Goal: Task Accomplishment & Management: Use online tool/utility

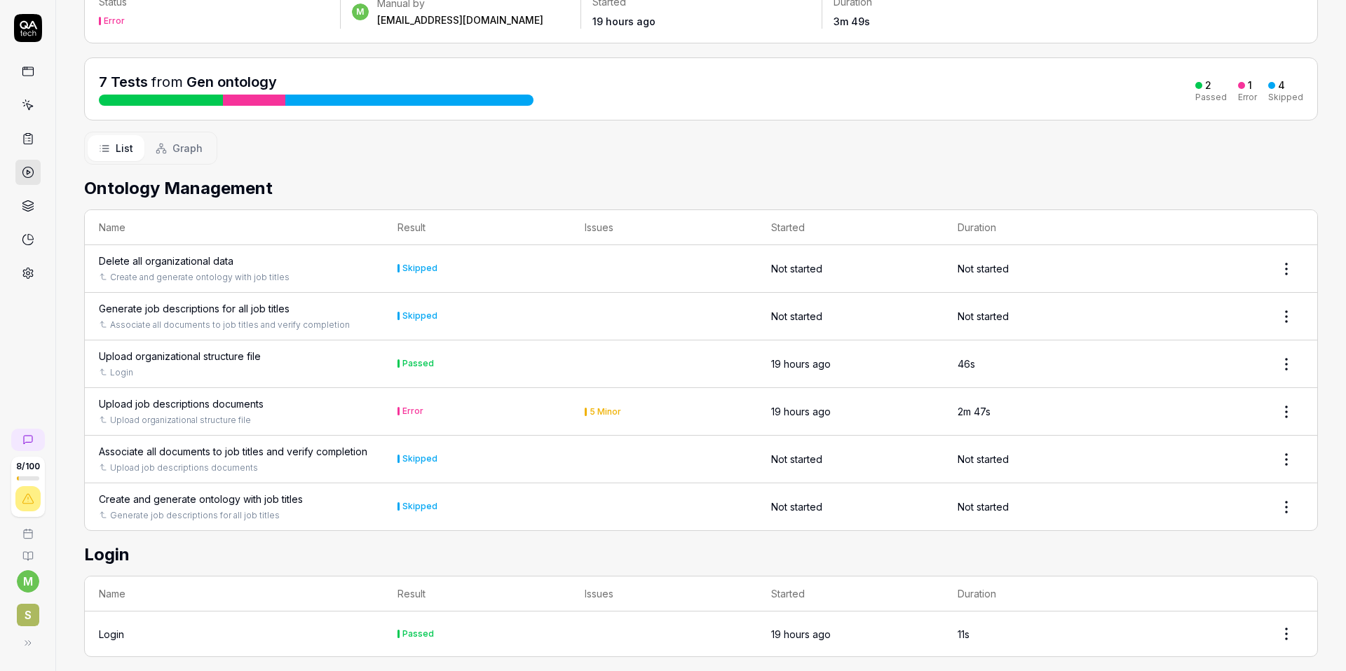
scroll to position [113, 0]
click at [199, 404] on div "Upload job descriptions documents" at bounding box center [181, 403] width 165 height 15
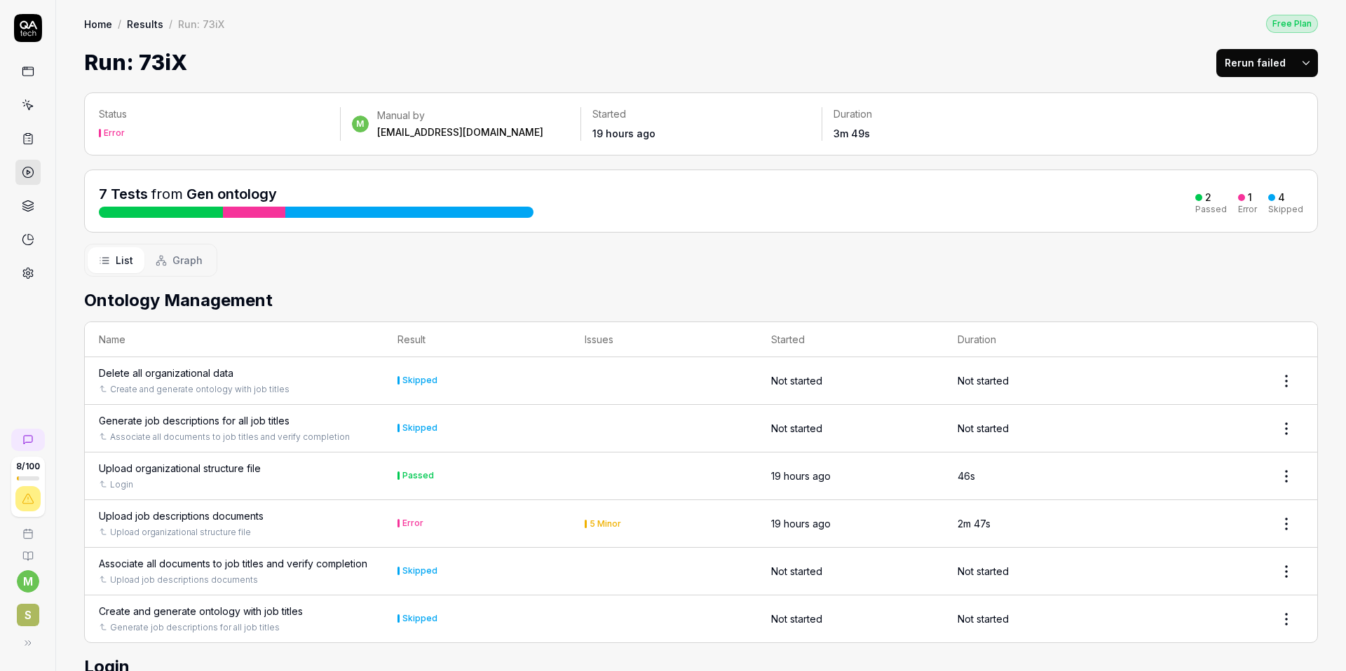
click at [200, 517] on div "Upload job descriptions documents" at bounding box center [181, 516] width 165 height 15
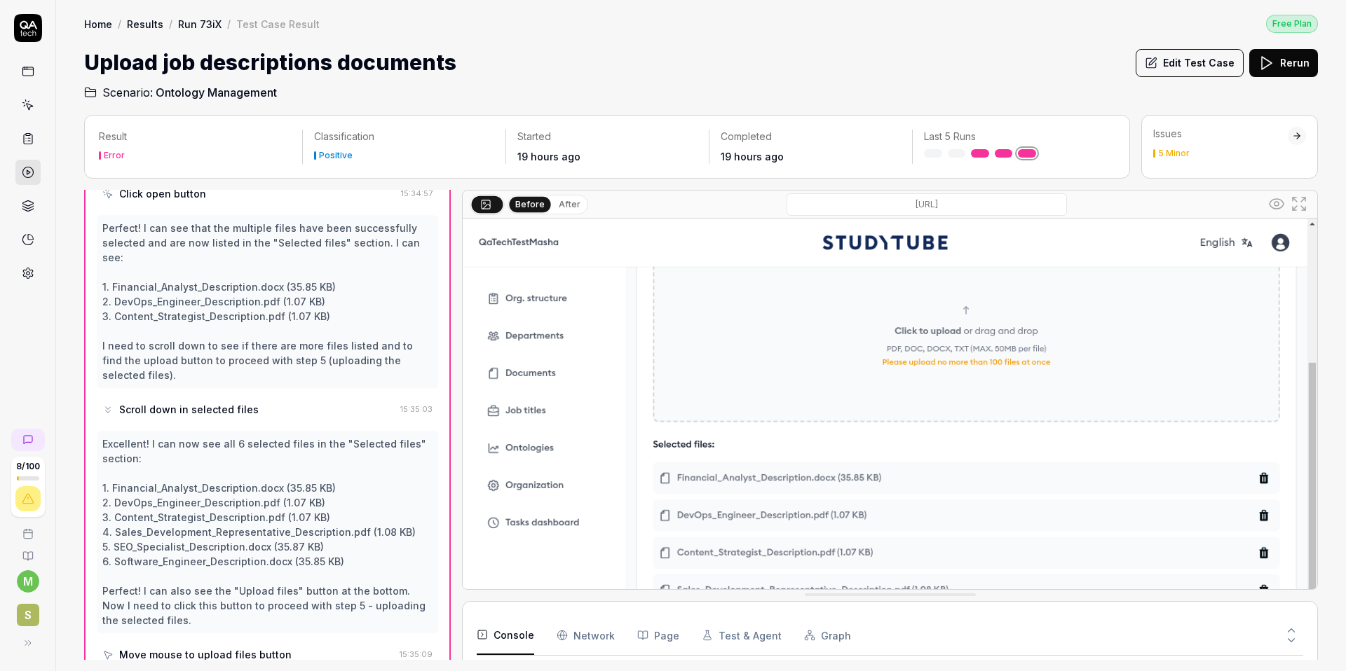
scroll to position [611, 0]
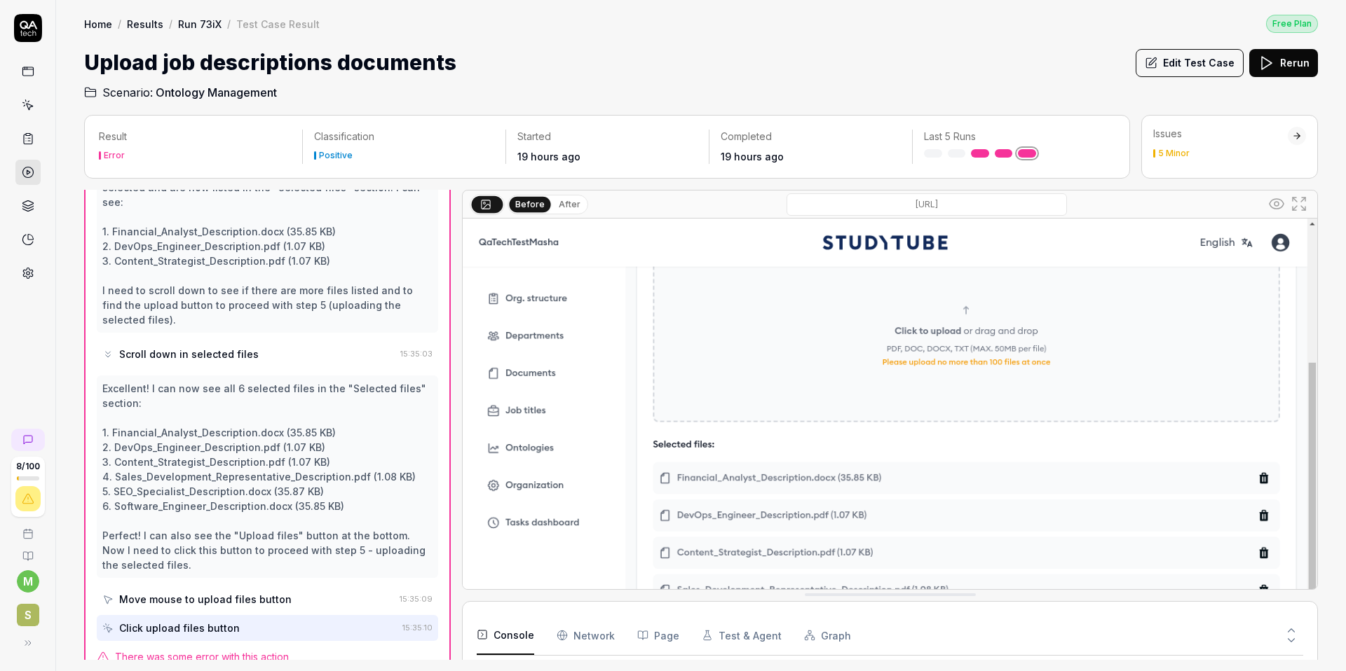
click at [275, 615] on div "Click upload files button" at bounding box center [249, 628] width 294 height 26
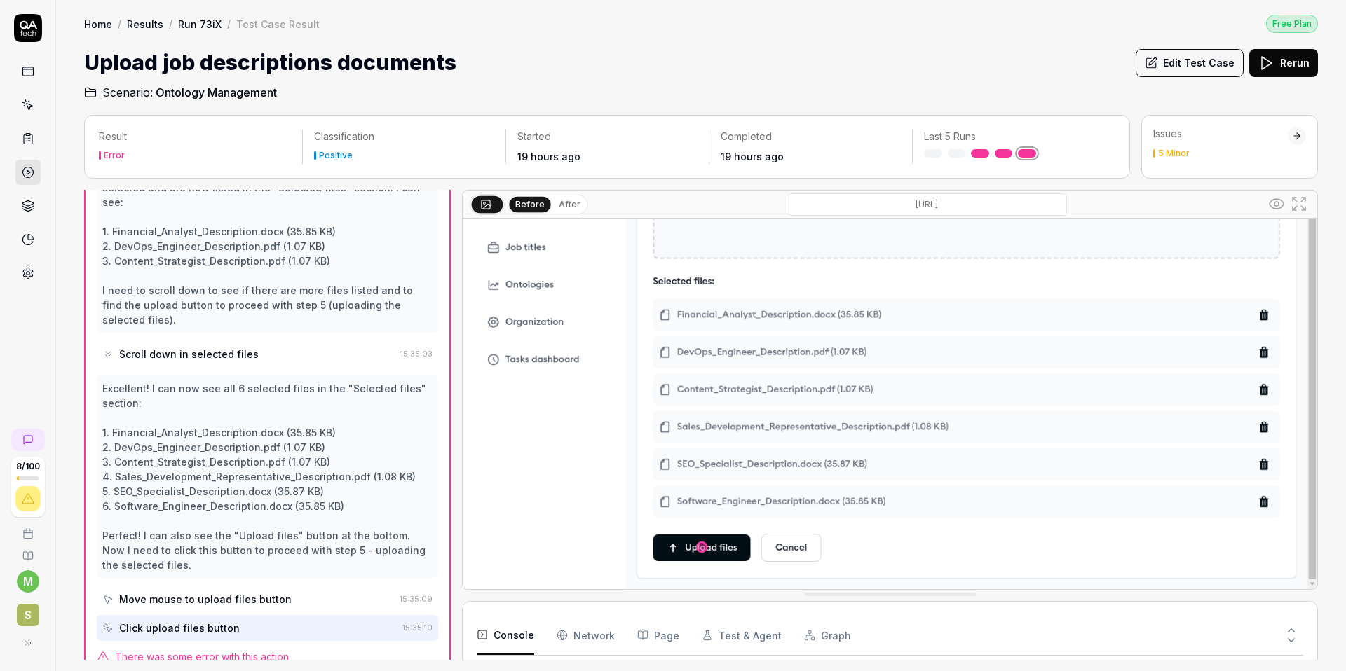
click at [221, 621] on div "Click upload files button" at bounding box center [179, 628] width 121 height 15
click at [257, 650] on span "There was some error with this action" at bounding box center [202, 657] width 174 height 15
click at [334, 650] on div "There was some error with this action" at bounding box center [267, 657] width 341 height 15
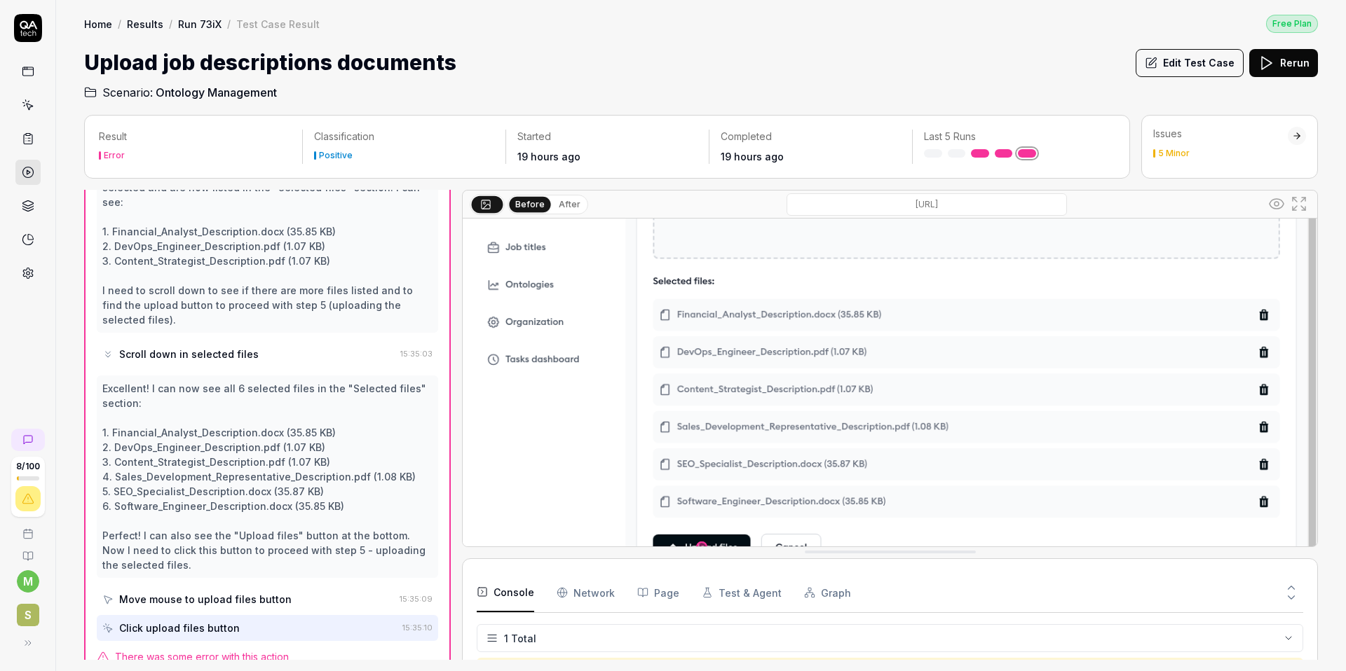
drag, startPoint x: 805, startPoint y: 595, endPoint x: 807, endPoint y: 552, distance: 42.8
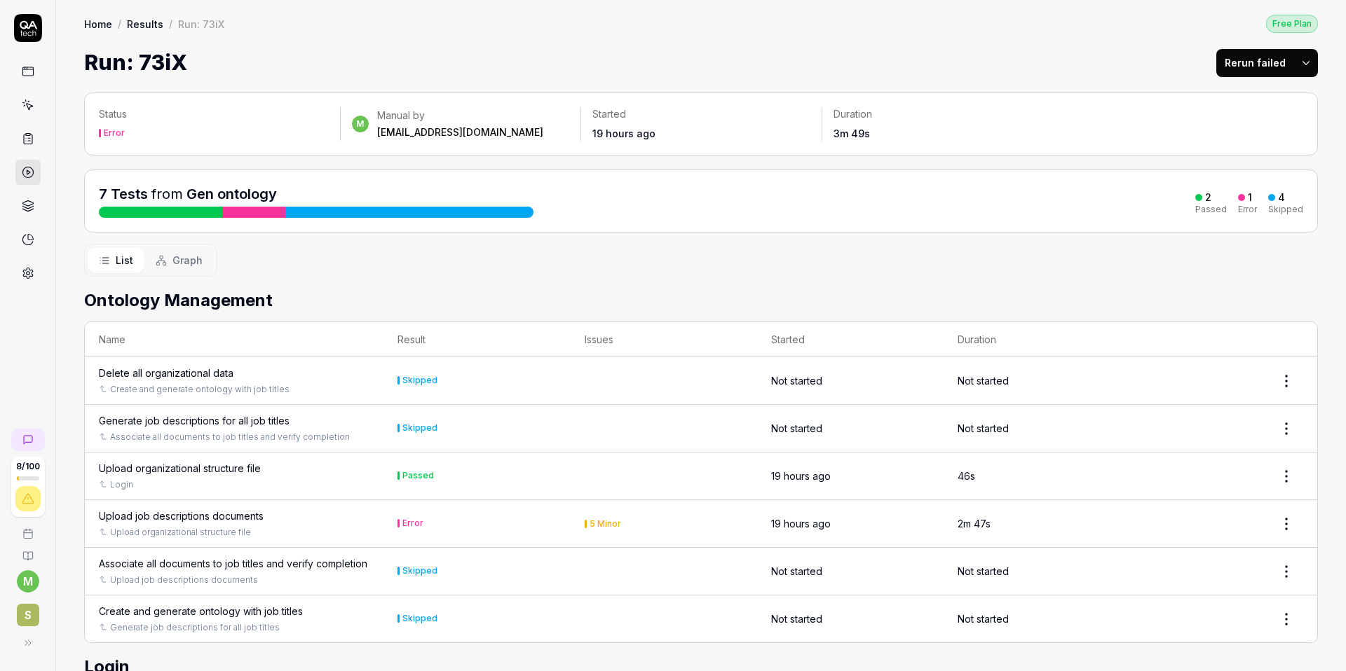
click at [227, 516] on div "Upload job descriptions documents" at bounding box center [181, 516] width 165 height 15
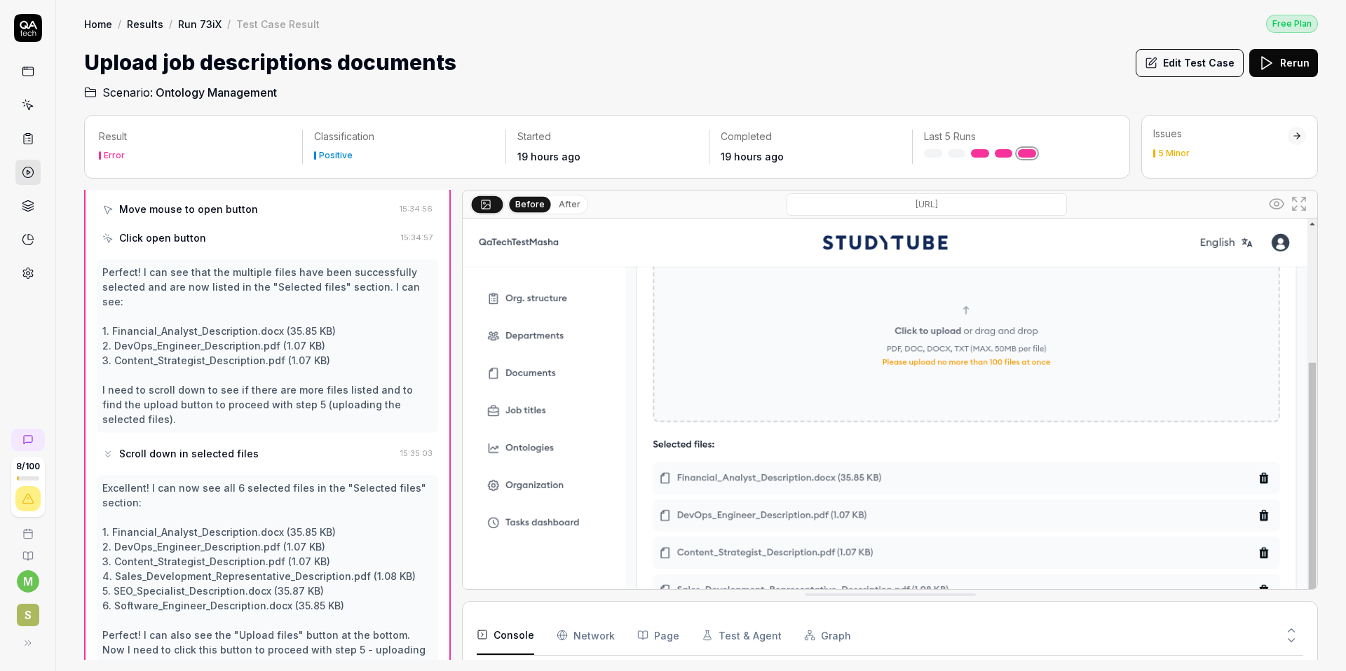
scroll to position [611, 0]
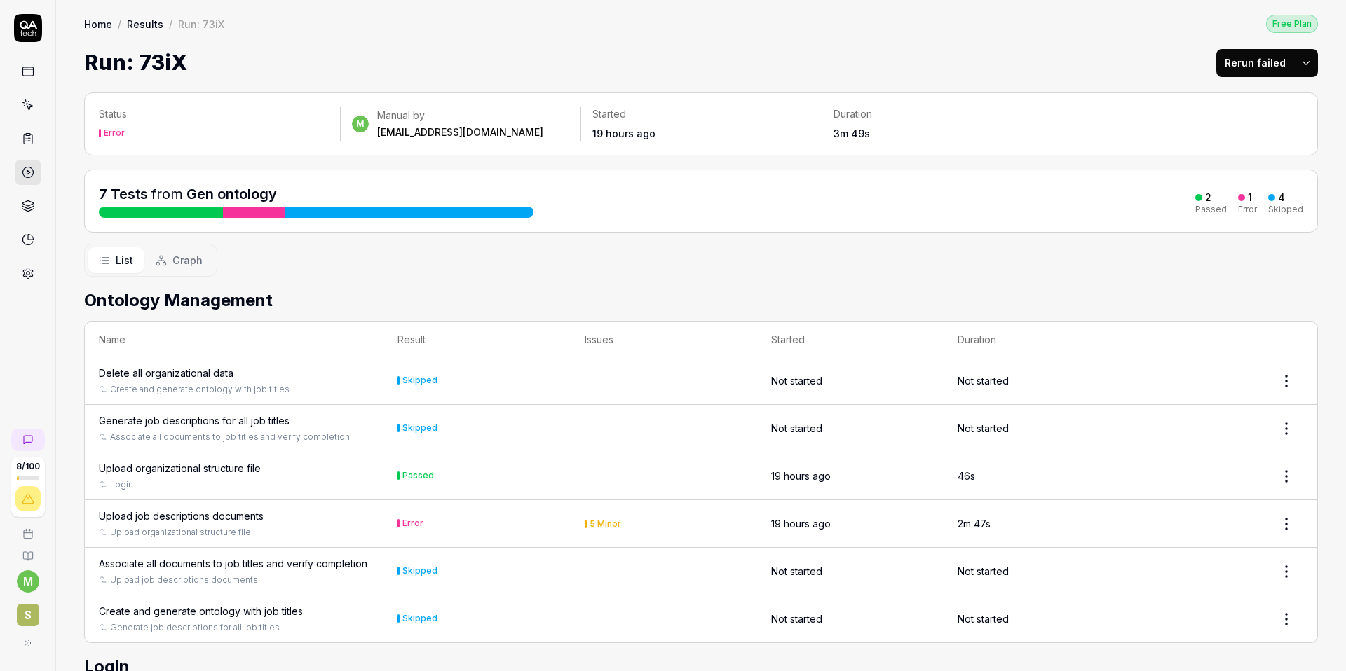
click at [1303, 66] on html "8 / 100 m S Home / Results / Run: 73iX Free Plan Home / Results / Run: 73iX Fre…" at bounding box center [673, 335] width 1346 height 671
click at [1258, 97] on div "Rerun all" at bounding box center [1261, 98] width 111 height 31
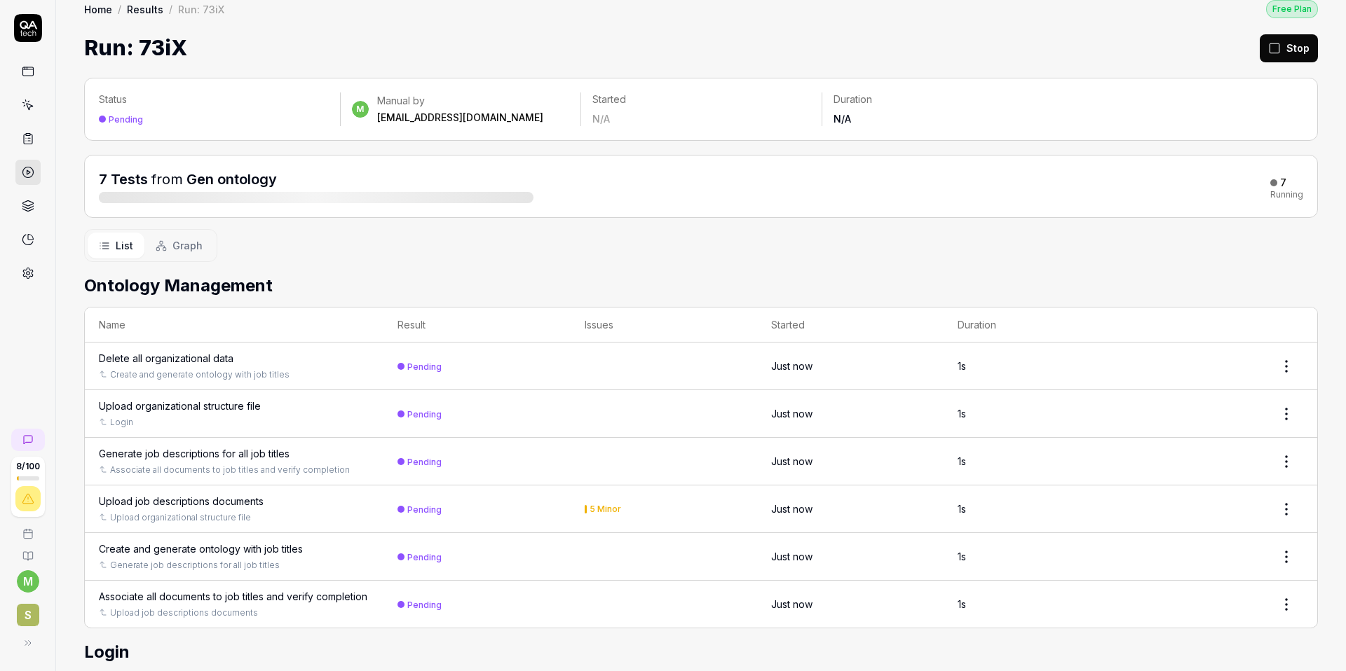
scroll to position [19, 0]
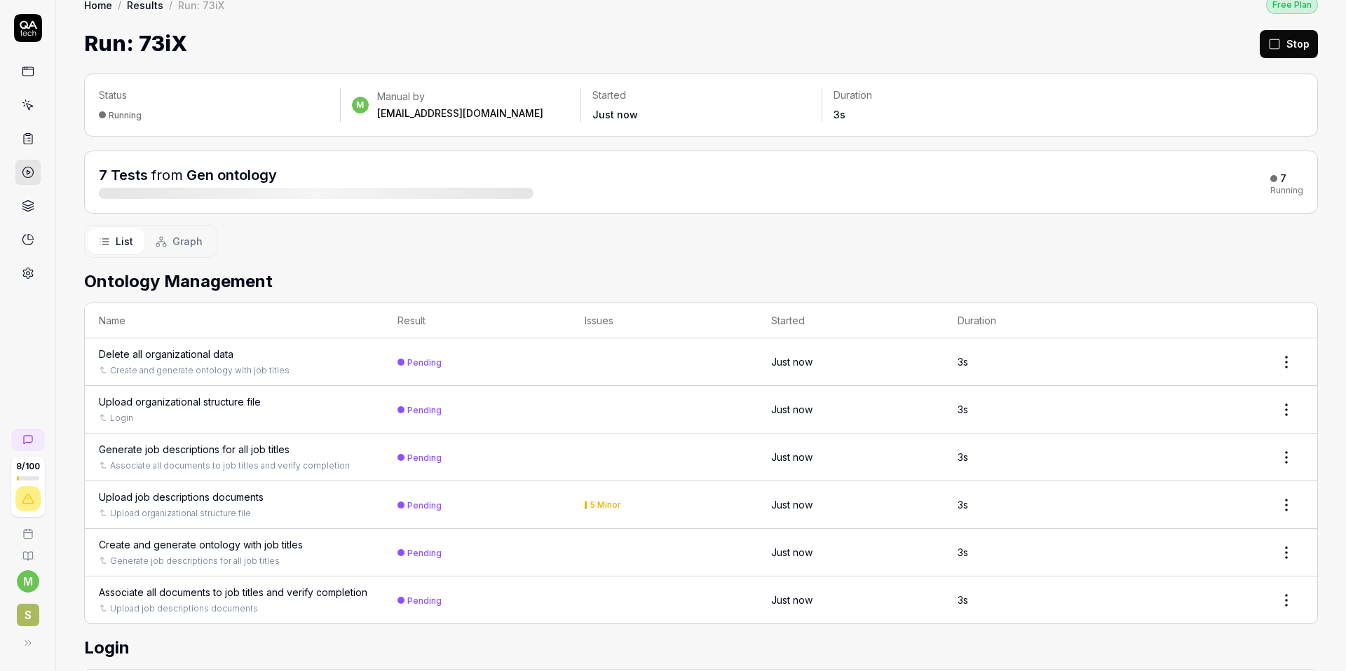
click at [507, 289] on h2 "Ontology Management" at bounding box center [700, 281] width 1233 height 25
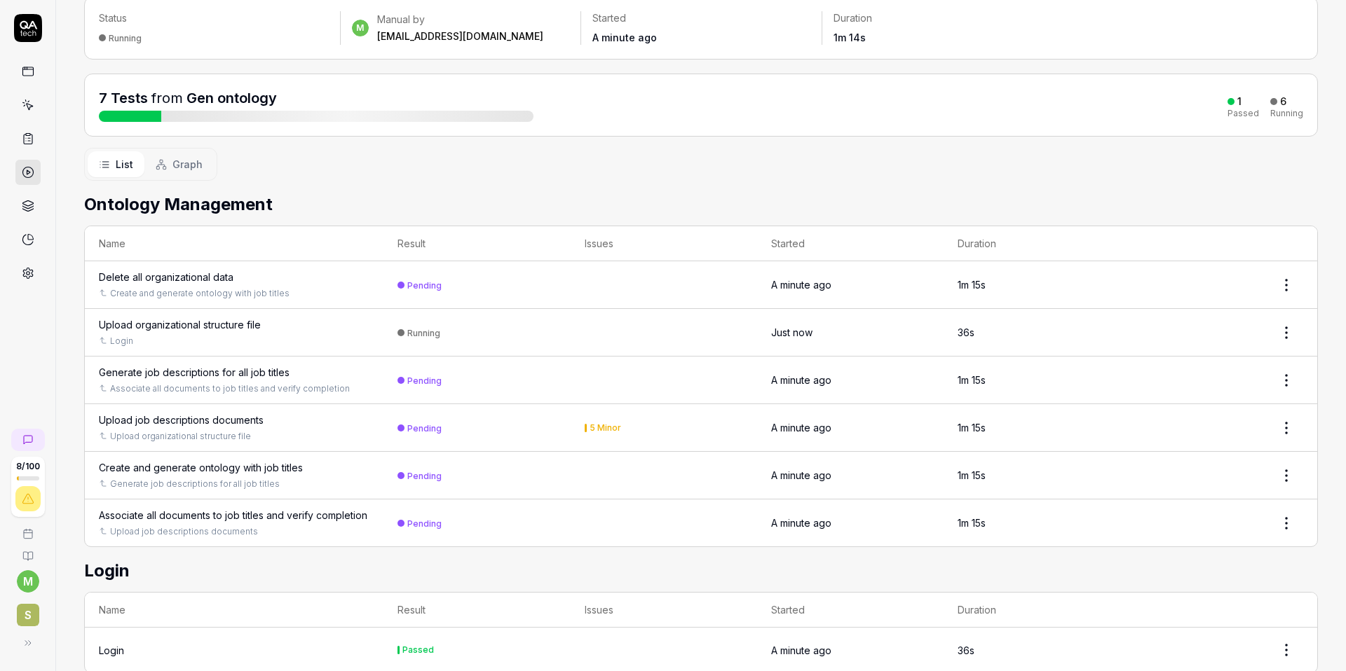
scroll to position [95, 0]
click at [173, 419] on div "Upload job descriptions documents" at bounding box center [181, 421] width 165 height 15
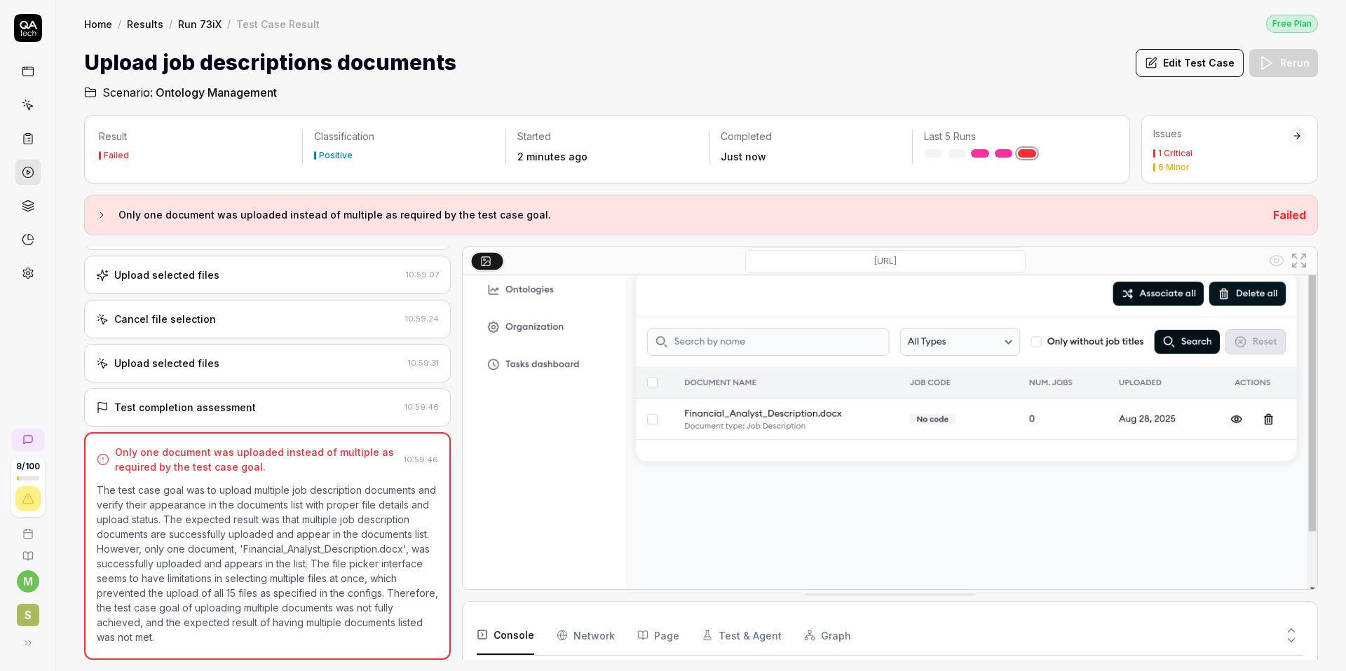
scroll to position [304, 0]
